Goal: Task Accomplishment & Management: Complete application form

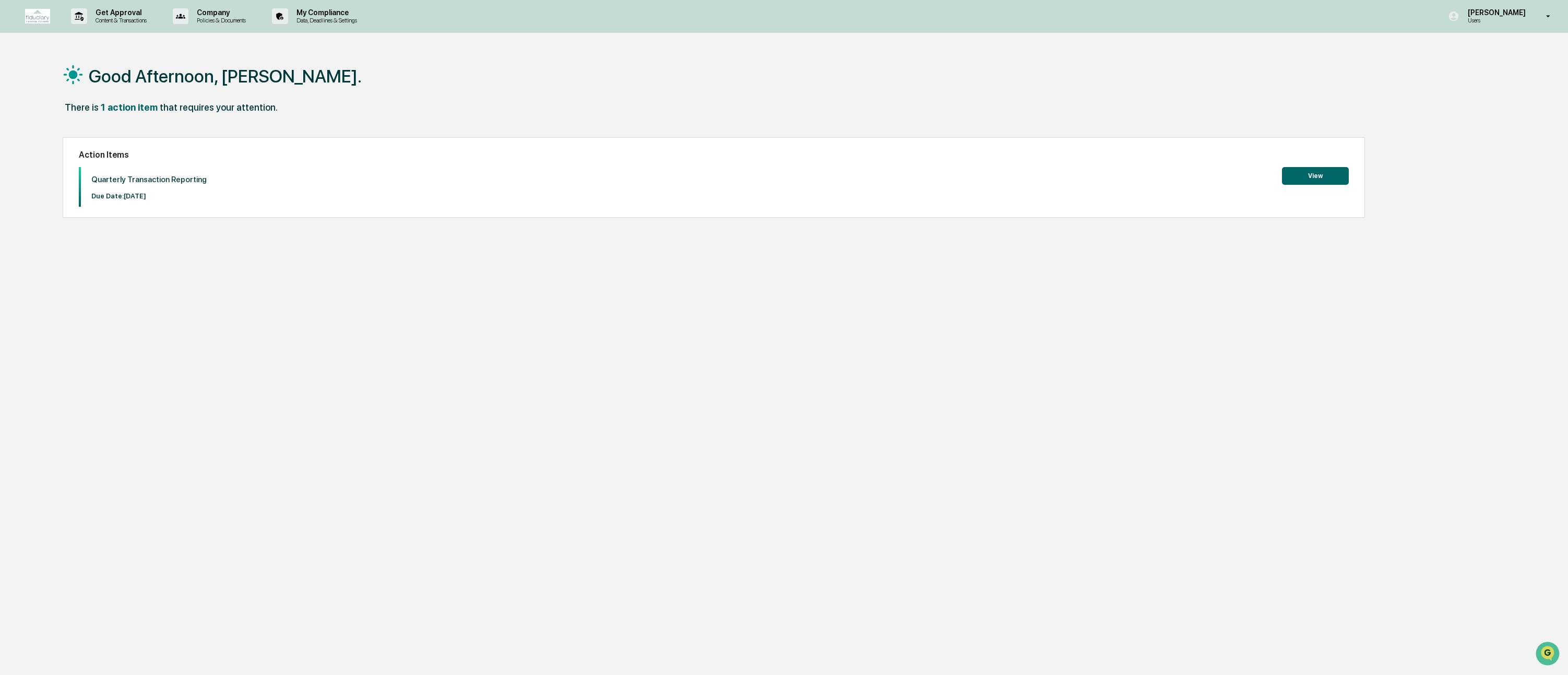
click at [1316, 174] on button "View" at bounding box center [1315, 176] width 67 height 18
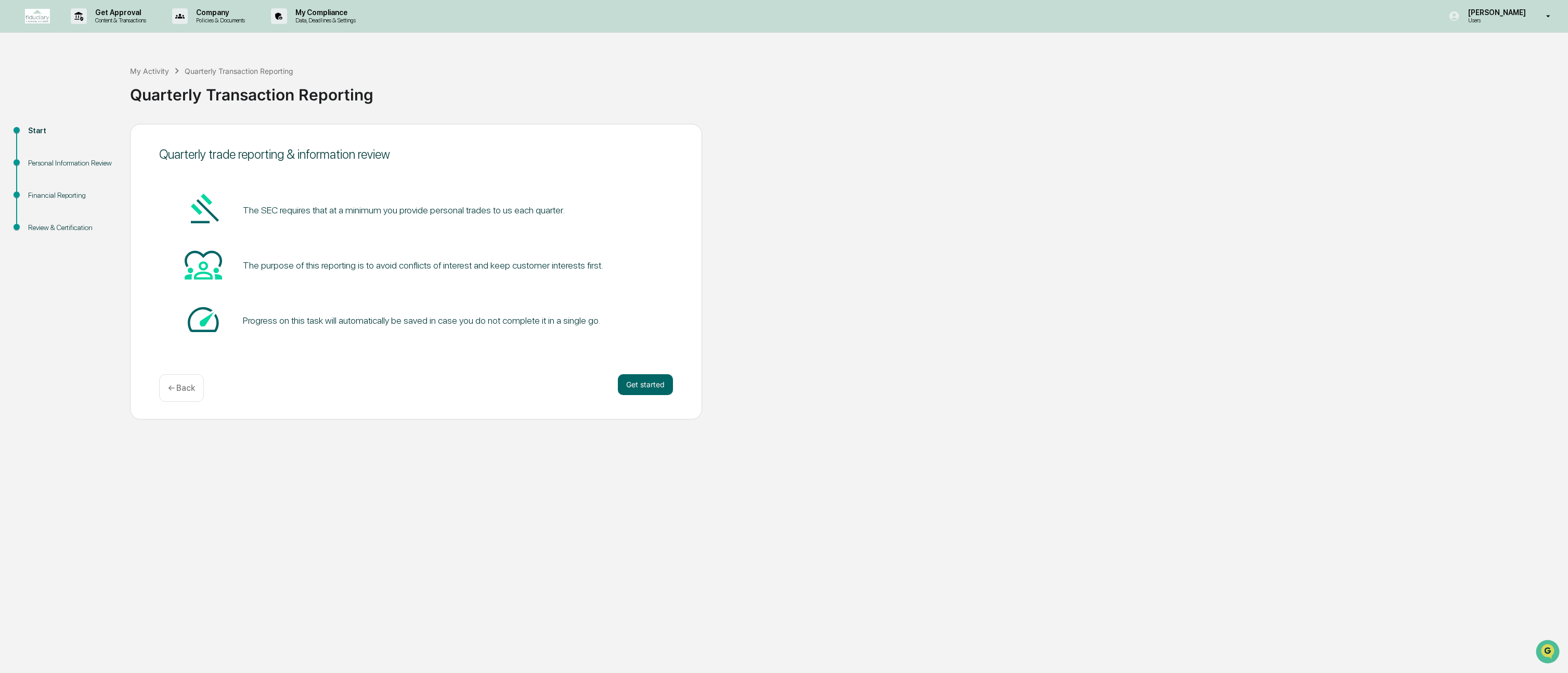
click at [655, 371] on div "Quarterly trade reporting & information review The SEC requires that at a minim…" at bounding box center [416, 272] width 572 height 296
click at [654, 381] on button "Get started" at bounding box center [645, 384] width 55 height 21
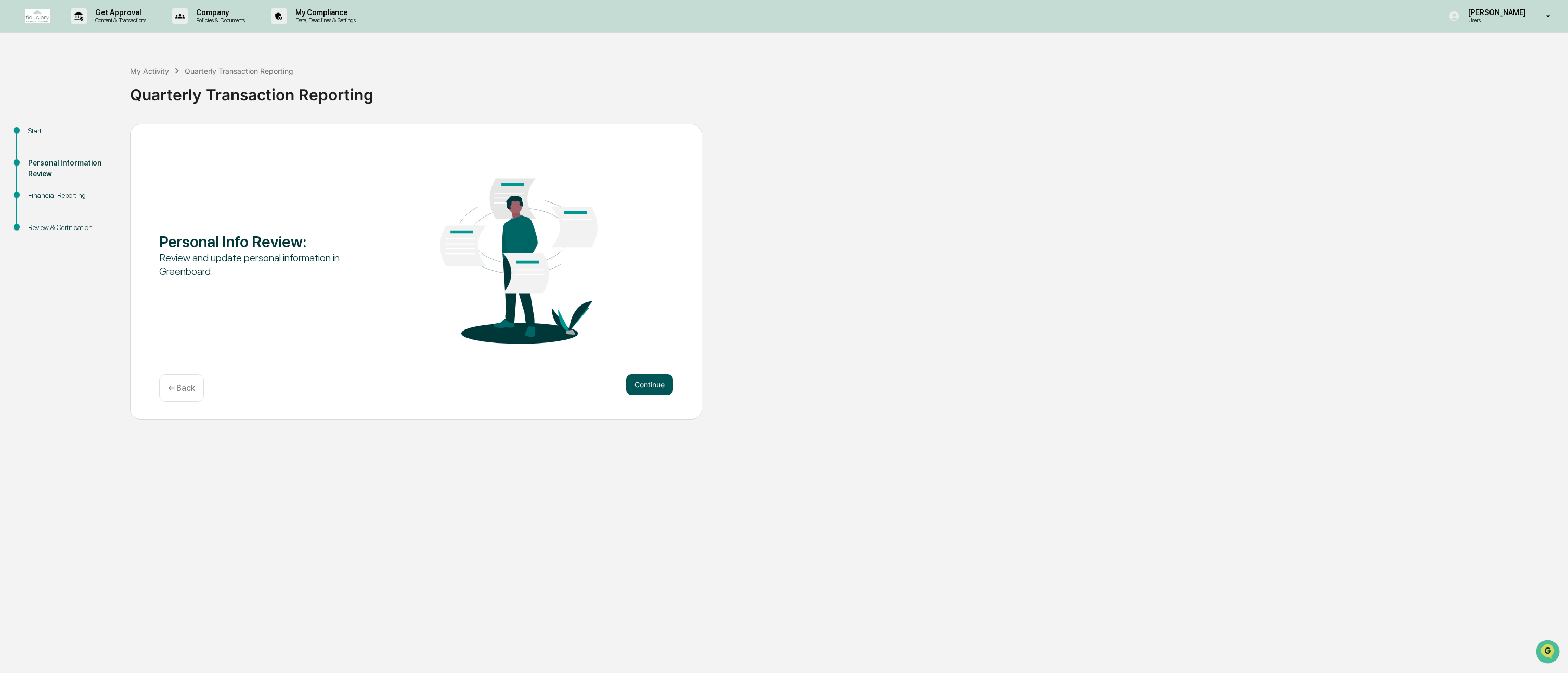
click at [642, 384] on button "Continue" at bounding box center [649, 384] width 47 height 21
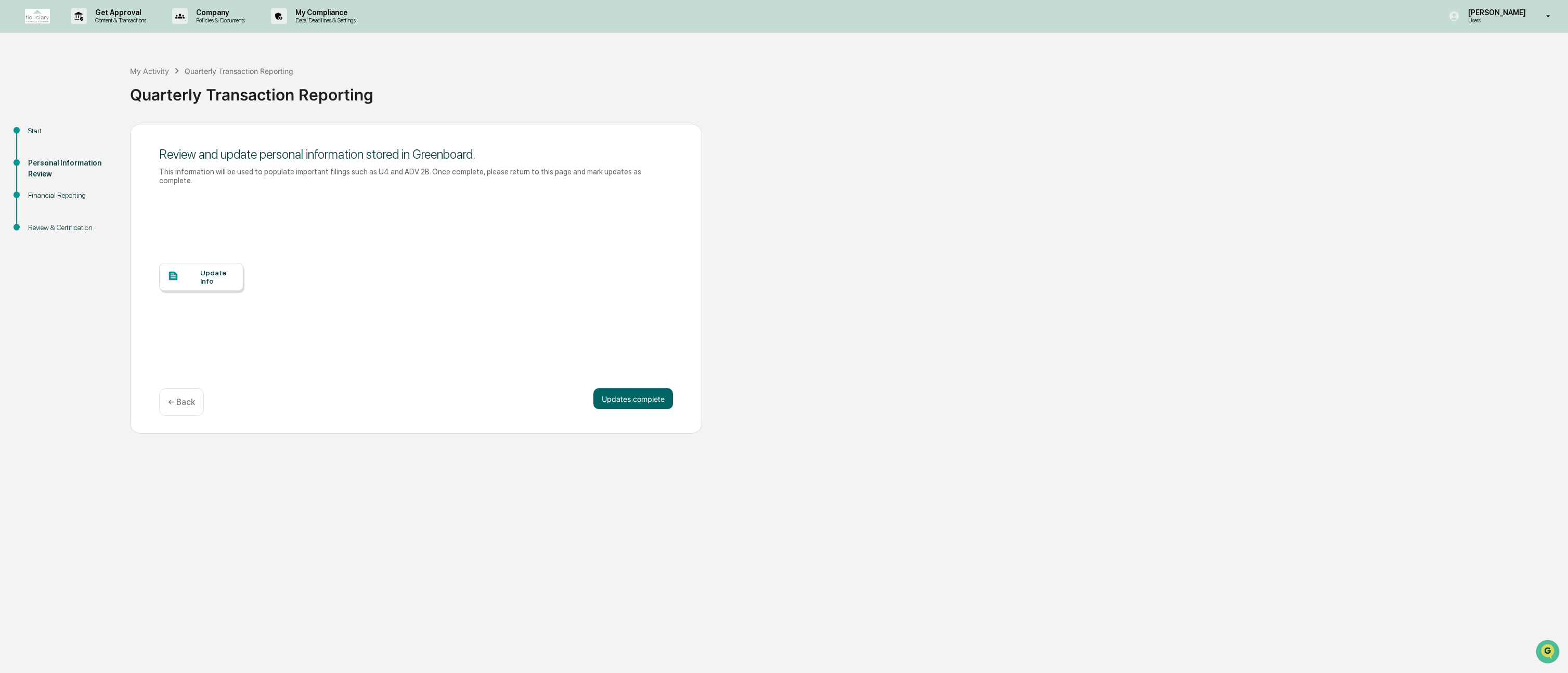
click at [212, 278] on div "Update Info" at bounding box center [217, 276] width 35 height 17
click at [643, 400] on button "Updates complete" at bounding box center [633, 398] width 80 height 21
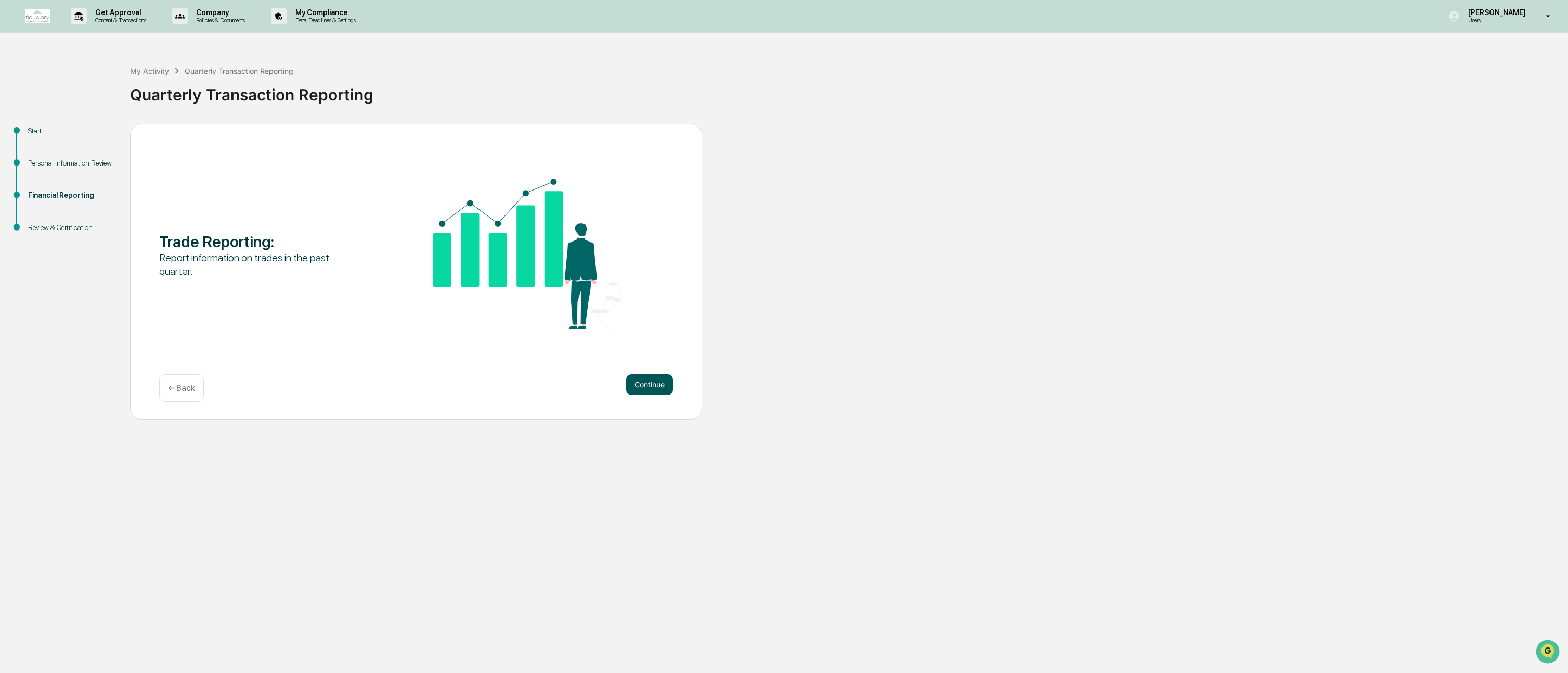
click at [649, 381] on button "Continue" at bounding box center [649, 384] width 47 height 21
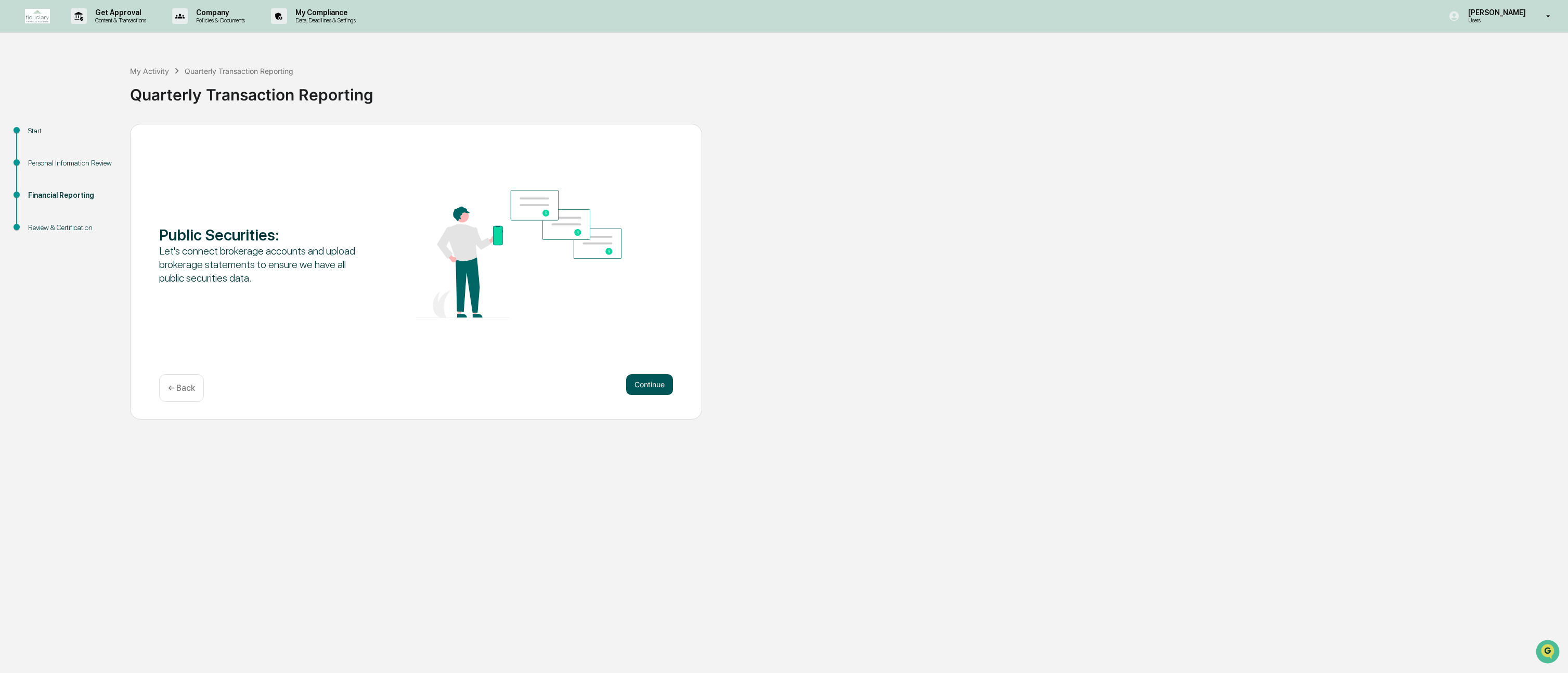
click at [646, 383] on button "Continue" at bounding box center [649, 384] width 47 height 21
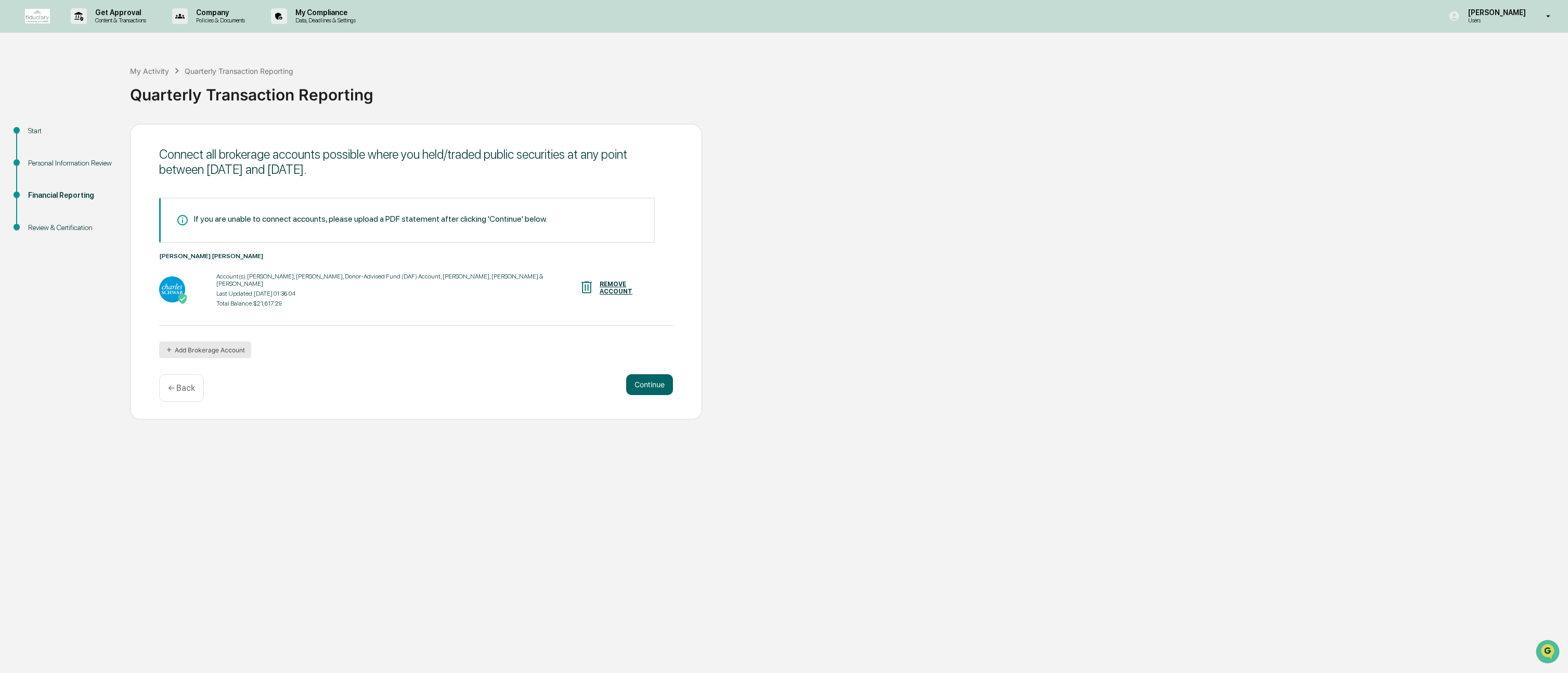
click at [227, 348] on button "Add Brokerage Account" at bounding box center [205, 349] width 92 height 17
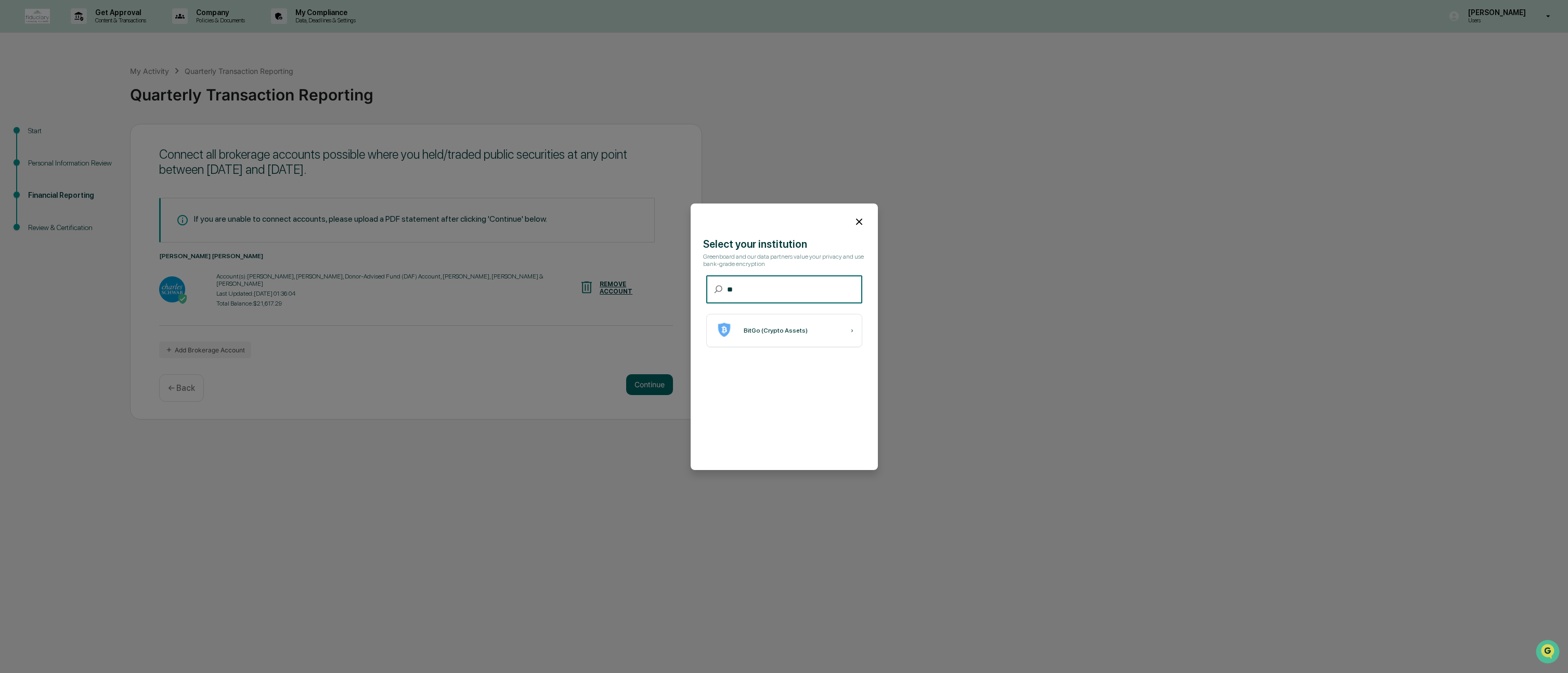
type input "*"
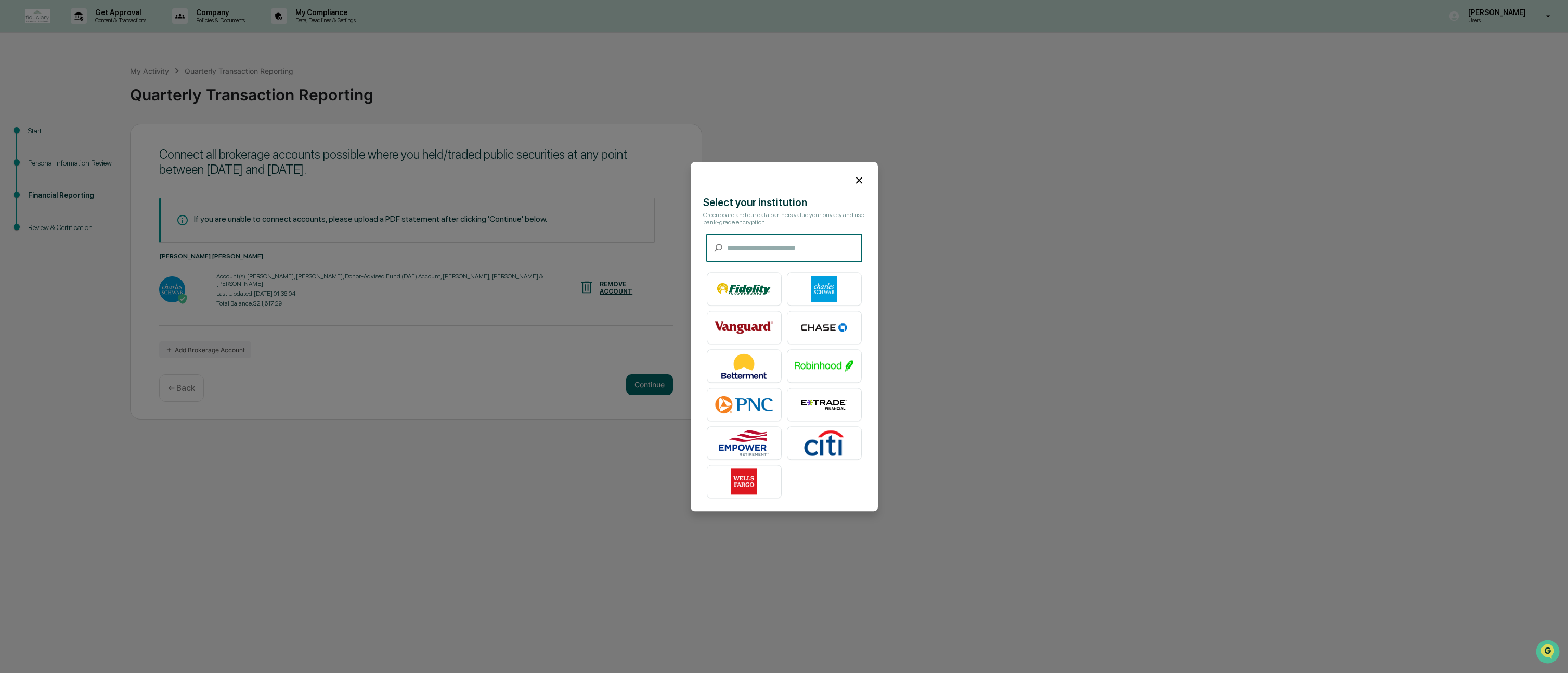
click at [856, 177] on icon at bounding box center [858, 180] width 6 height 6
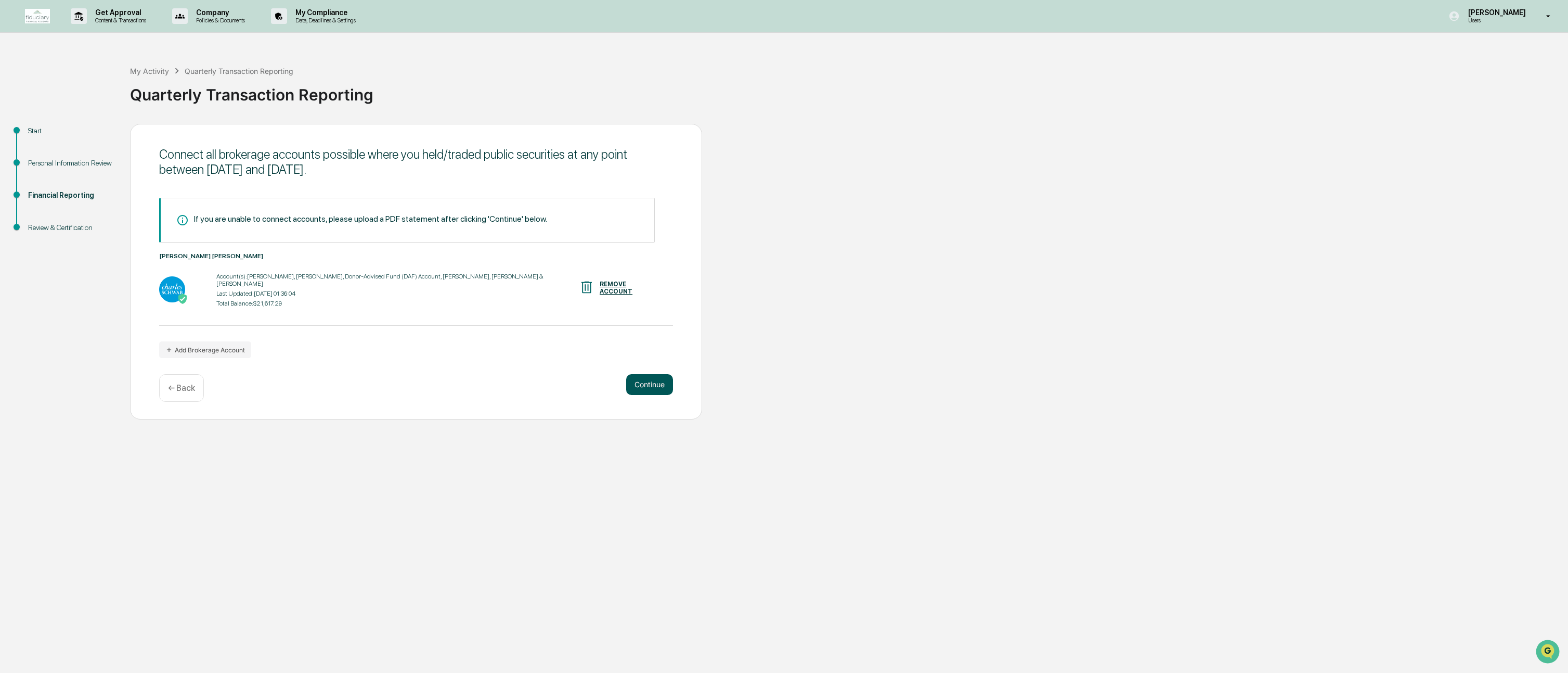
click at [667, 387] on button "Continue" at bounding box center [649, 384] width 47 height 21
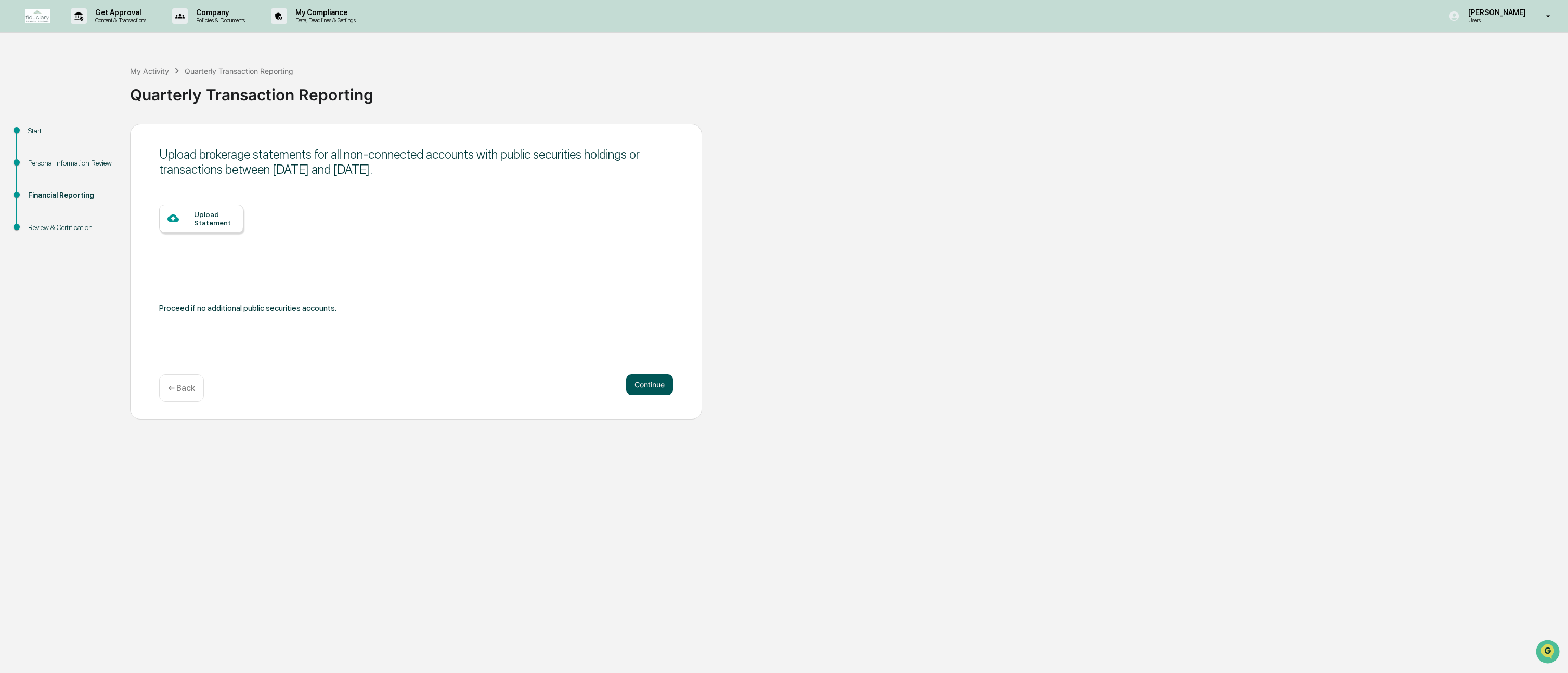
click at [648, 391] on button "Continue" at bounding box center [649, 384] width 47 height 21
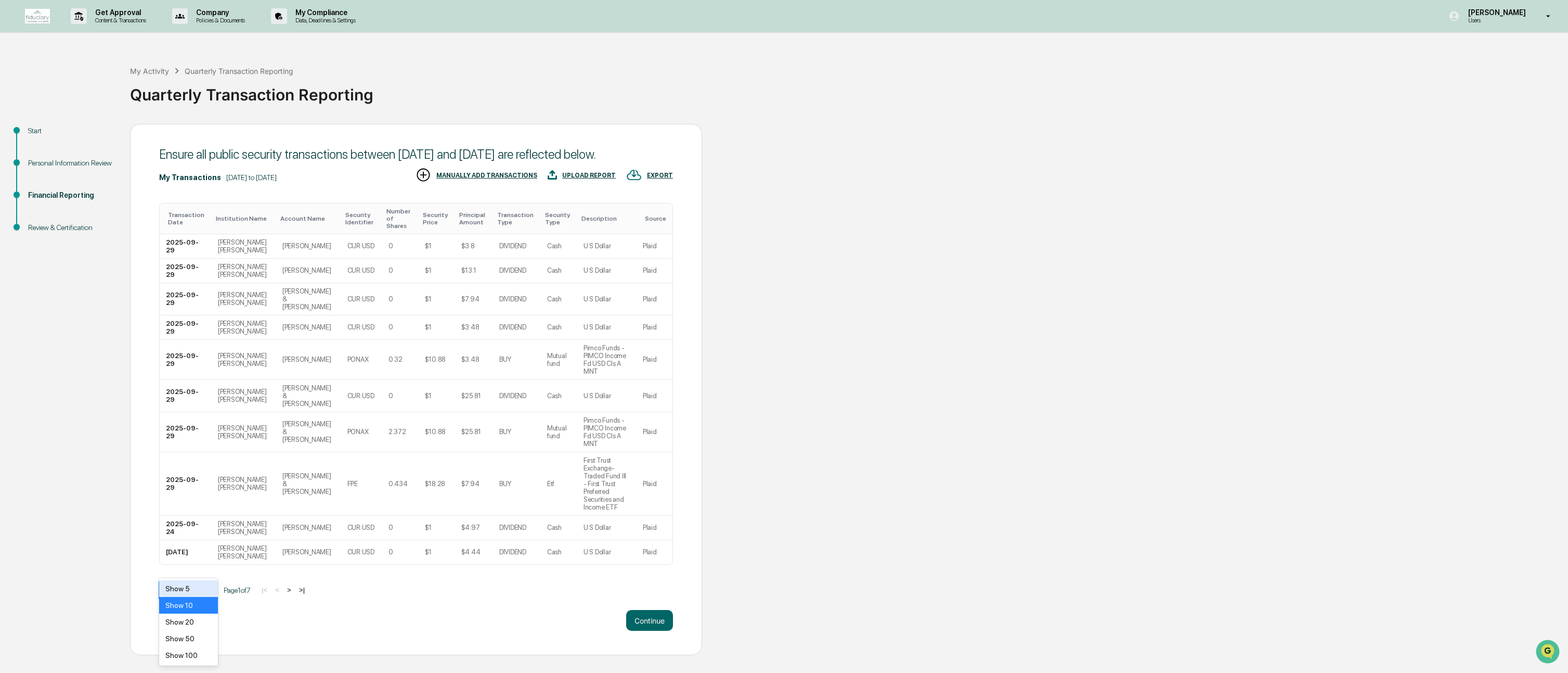
click at [205, 584] on icon at bounding box center [206, 590] width 11 height 11
click at [203, 662] on div "Show 100" at bounding box center [188, 654] width 58 height 17
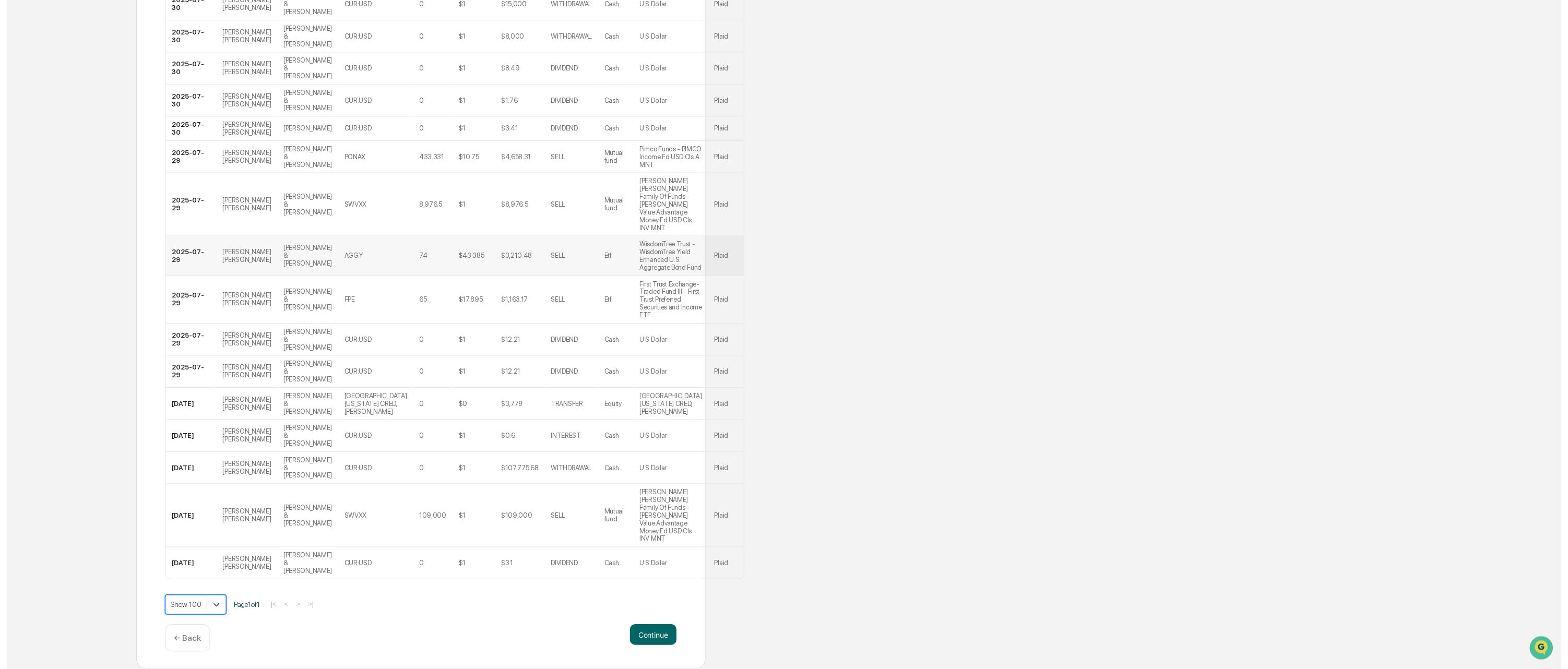
scroll to position [2341, 0]
click at [651, 643] on button "Continue" at bounding box center [651, 641] width 47 height 21
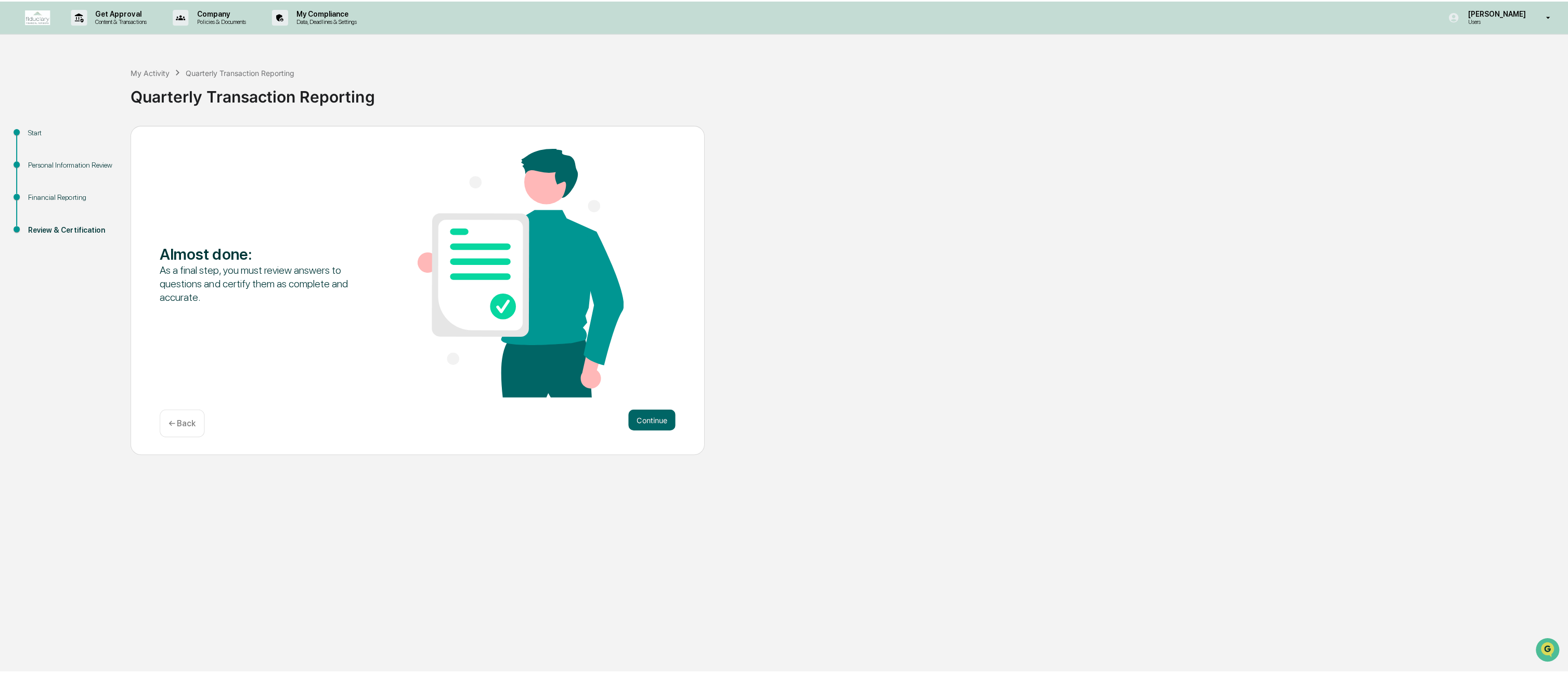
scroll to position [0, 0]
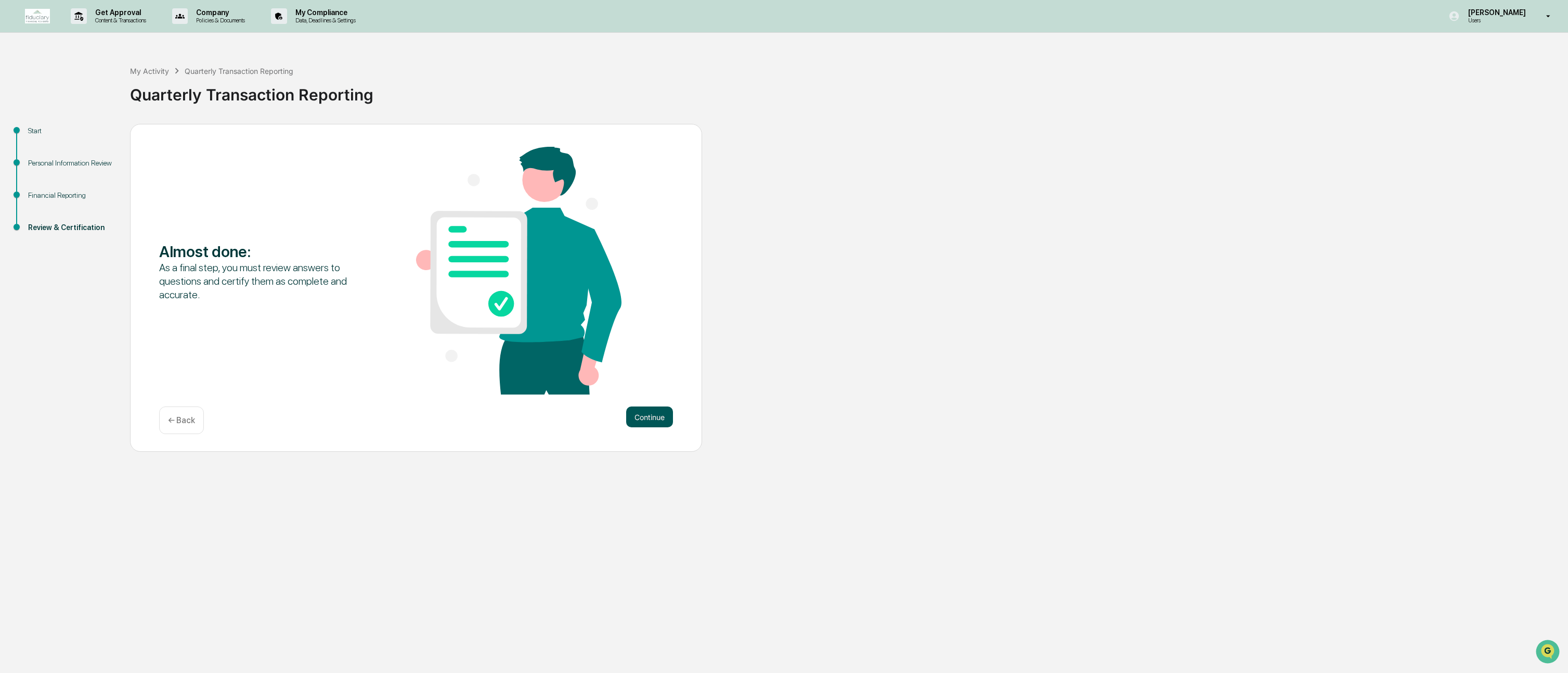
click at [660, 416] on button "Continue" at bounding box center [649, 417] width 47 height 21
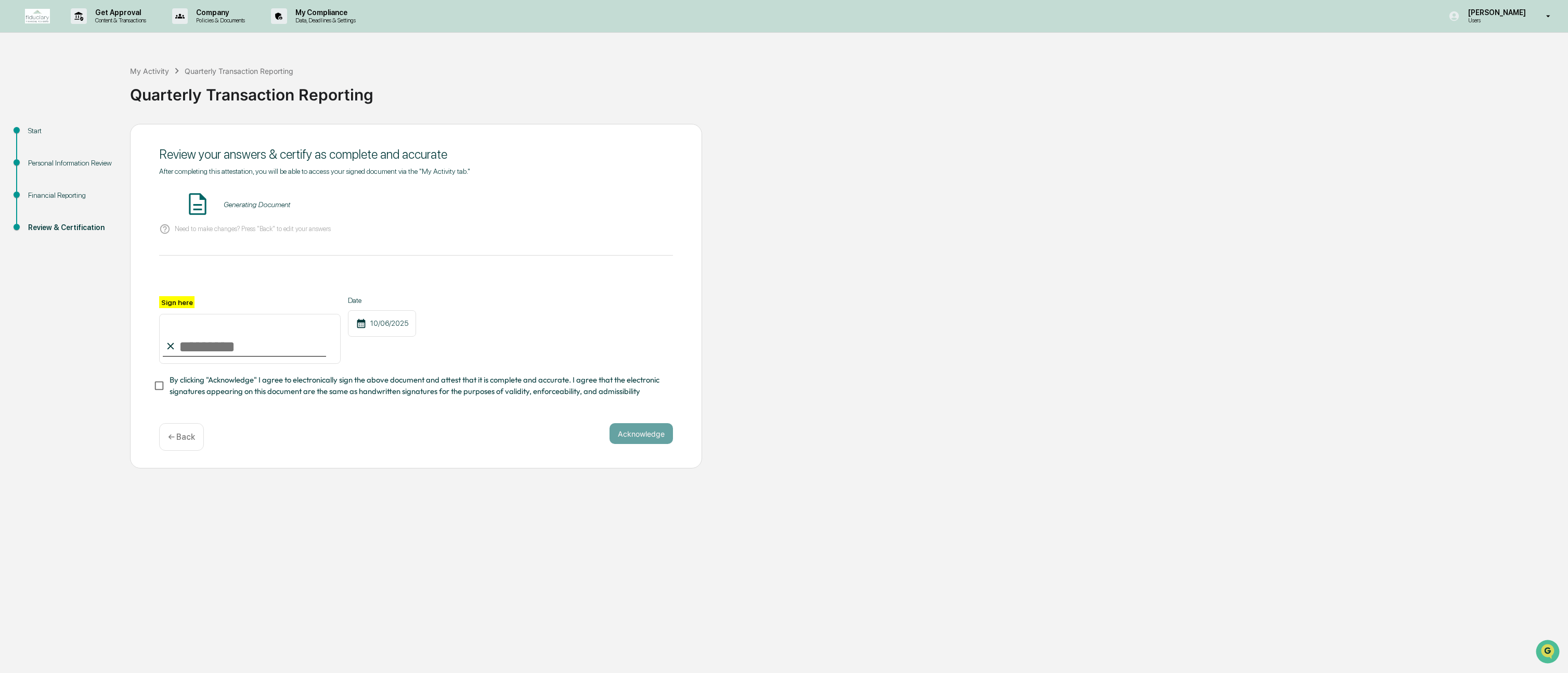
click at [270, 347] on input "Sign here" at bounding box center [250, 338] width 181 height 50
type input "**********"
click at [646, 205] on button "VIEW" at bounding box center [613, 205] width 67 height 18
